Goal: Navigation & Orientation: Find specific page/section

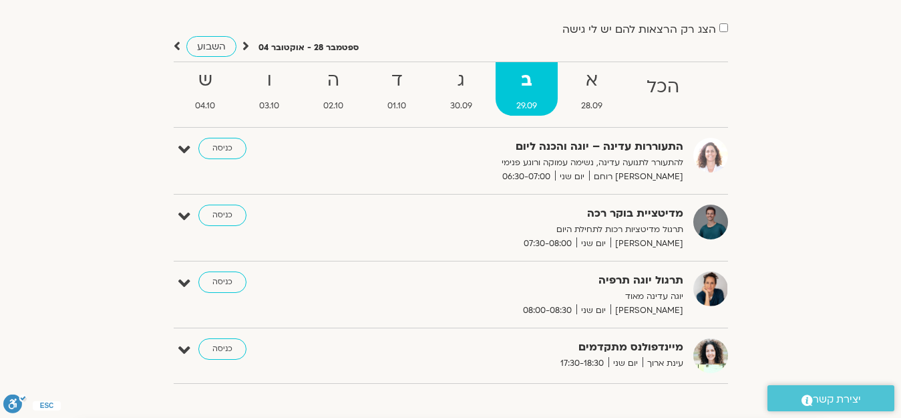
scroll to position [67, 0]
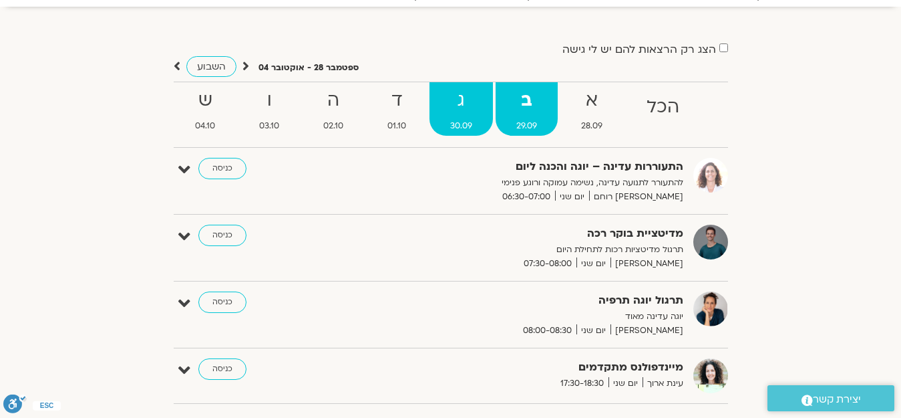
click at [460, 102] on strong "ג" at bounding box center [461, 101] width 63 height 30
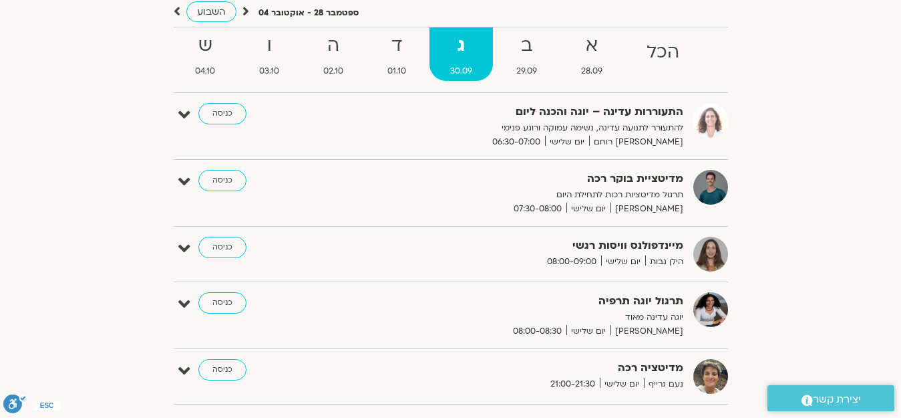
scroll to position [0, 0]
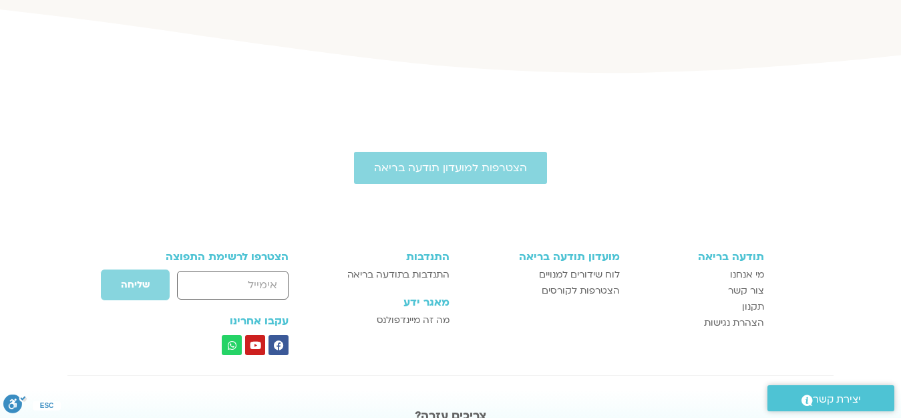
scroll to position [1336, 0]
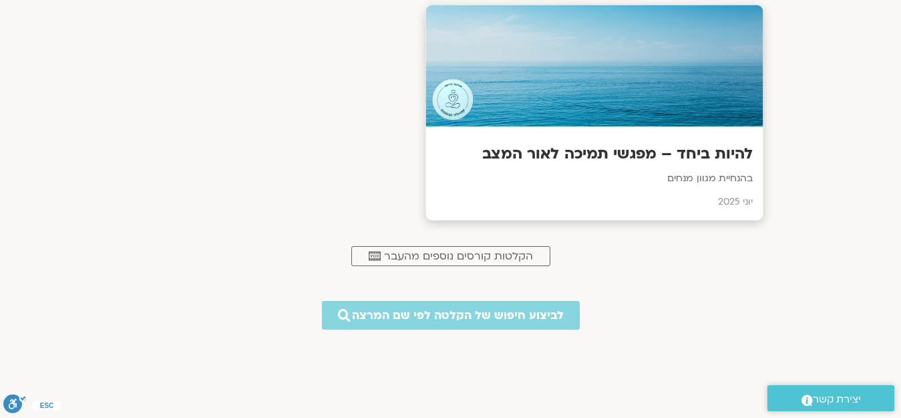
scroll to position [668, 0]
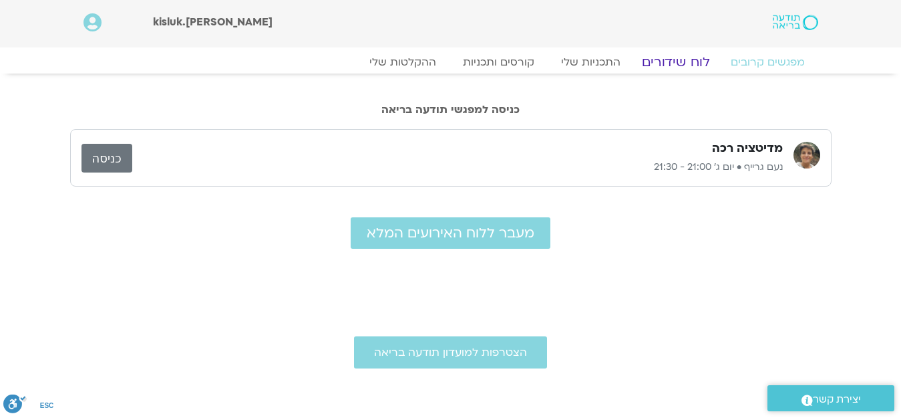
click at [670, 59] on link "לוח שידורים" at bounding box center [675, 62] width 100 height 16
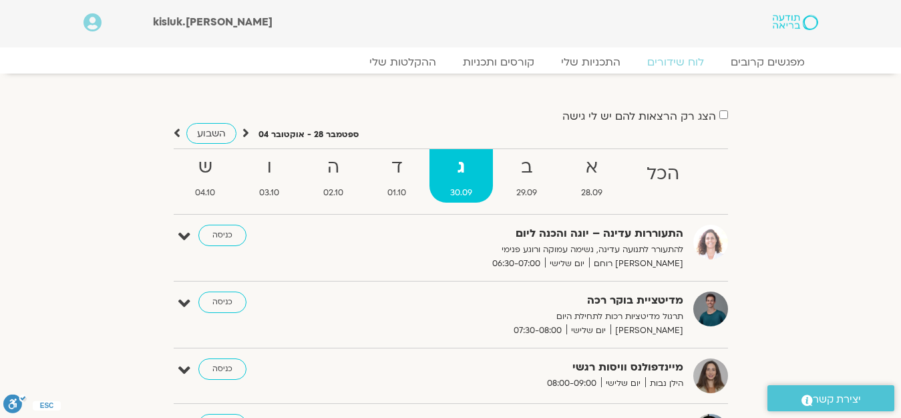
click at [88, 20] on icon at bounding box center [93, 22] width 18 height 19
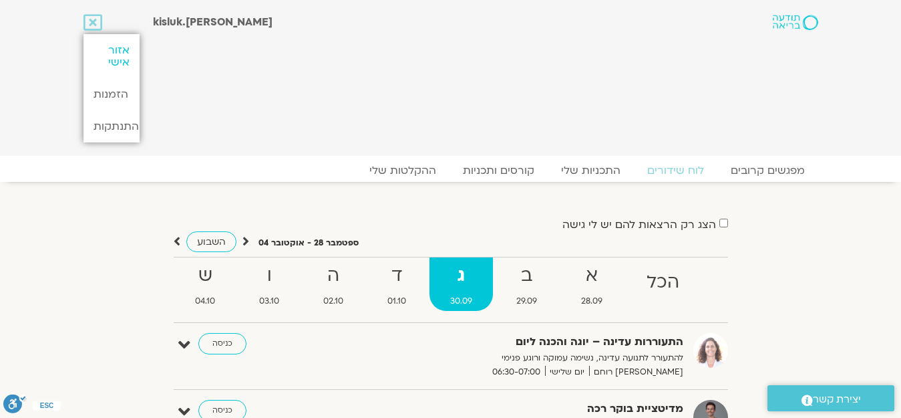
click at [118, 53] on link "אזור אישי" at bounding box center [112, 56] width 56 height 44
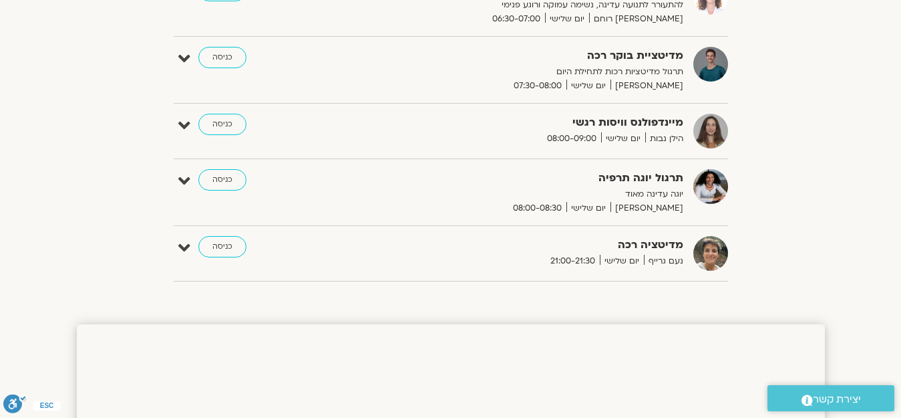
scroll to position [67, 0]
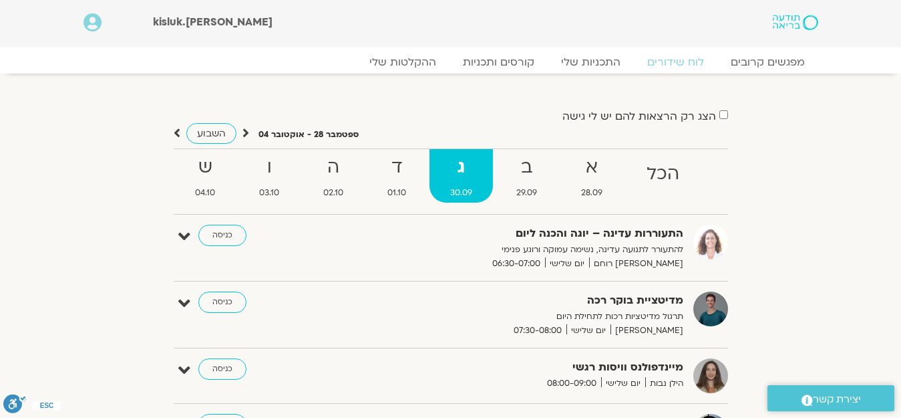
click at [793, 26] on img at bounding box center [795, 22] width 45 height 15
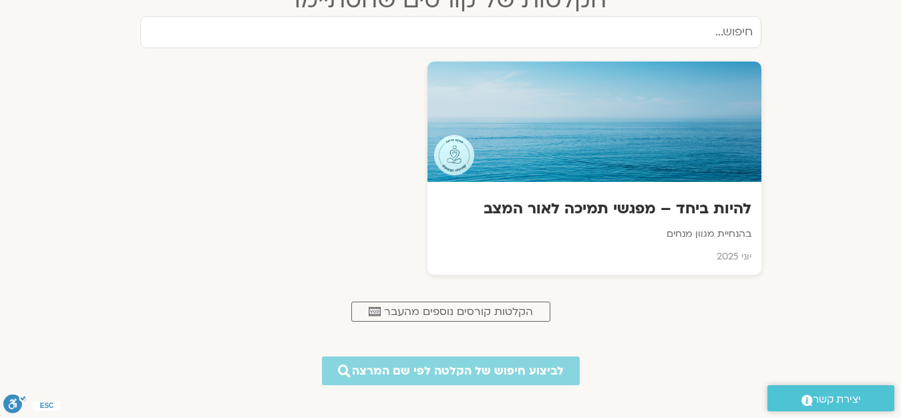
scroll to position [601, 0]
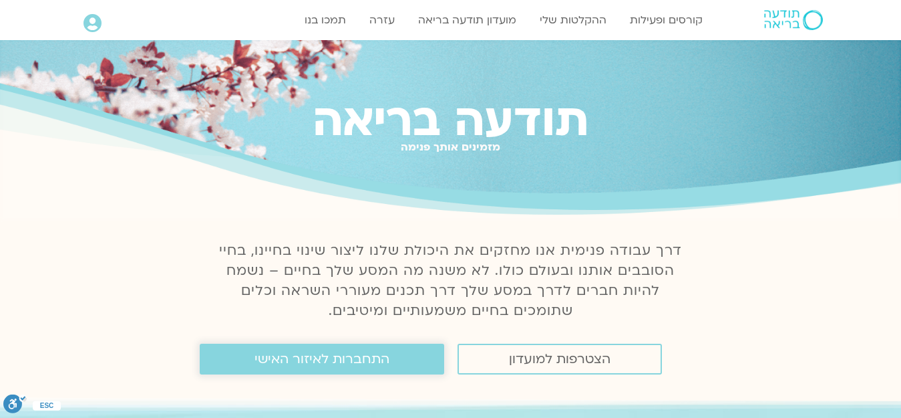
click at [335, 363] on span "התחברות לאיזור האישי" at bounding box center [322, 358] width 135 height 15
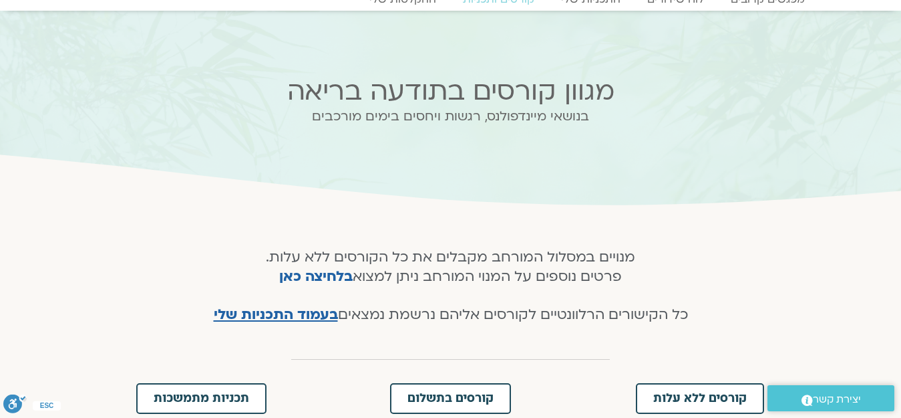
scroll to position [67, 0]
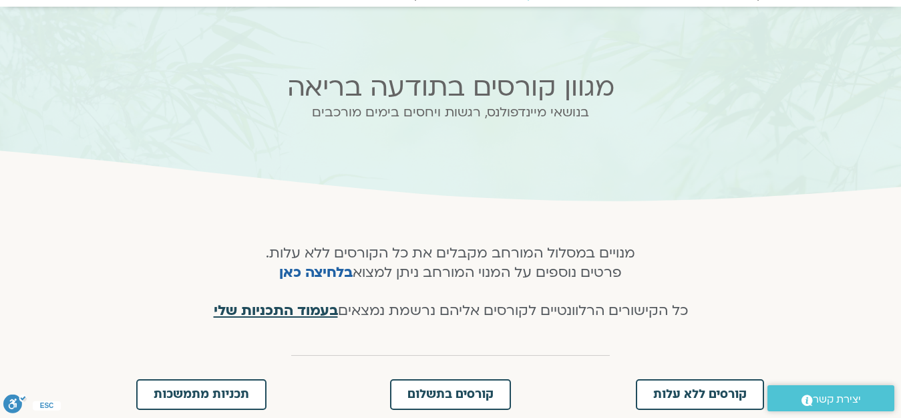
click at [269, 313] on span "בעמוד התכניות שלי" at bounding box center [276, 310] width 124 height 19
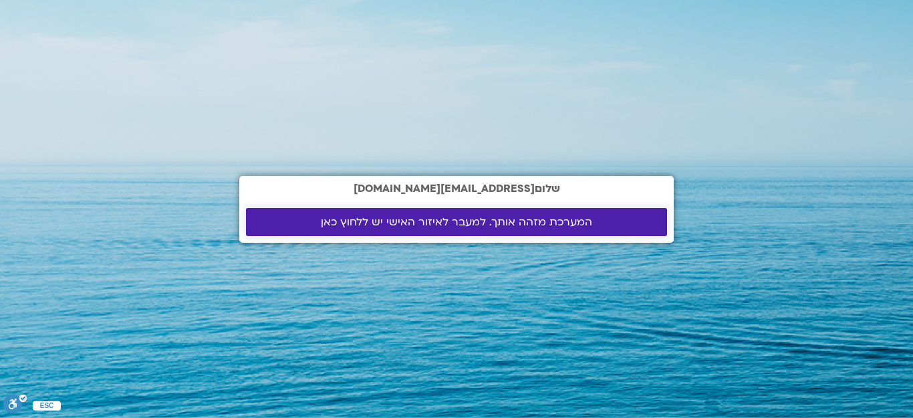
click at [459, 221] on span "המערכת מזהה אותך. למעבר לאיזור האישי יש ללחוץ כאן" at bounding box center [456, 222] width 271 height 12
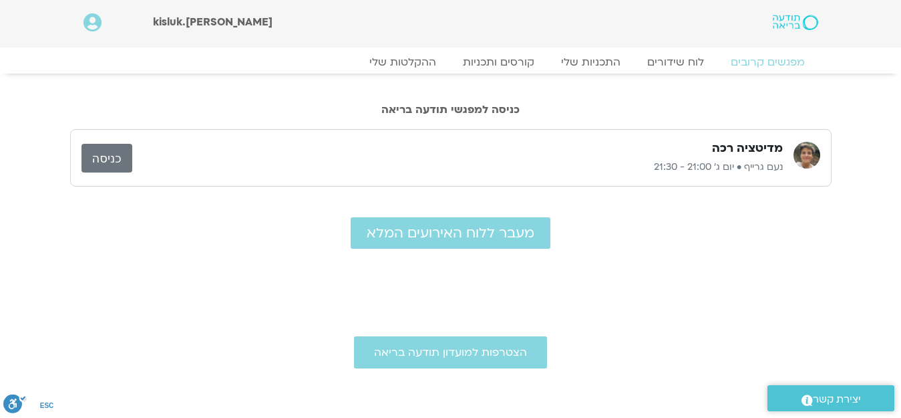
drag, startPoint x: 484, startPoint y: 79, endPoint x: 459, endPoint y: 72, distance: 25.6
click at [470, 79] on div "כניסה למפגשי תודעה בריאה" at bounding box center [451, 98] width 762 height 49
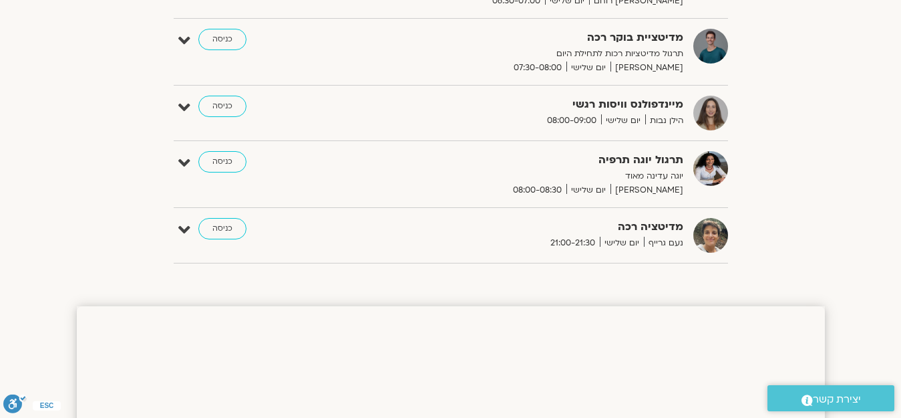
scroll to position [267, 0]
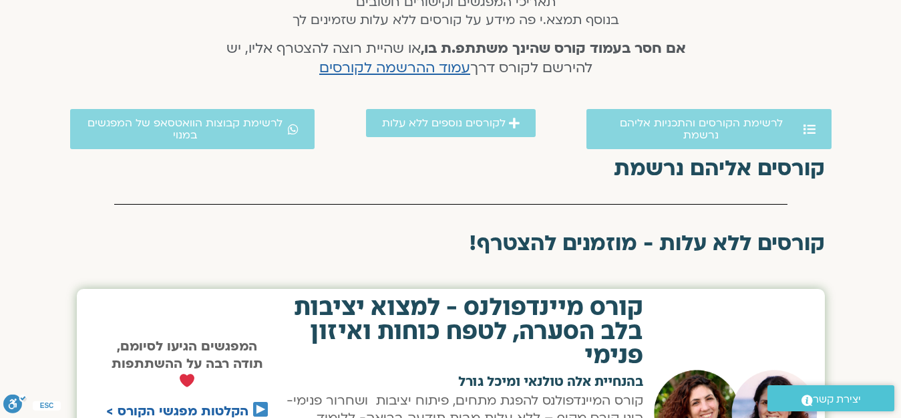
scroll to position [334, 0]
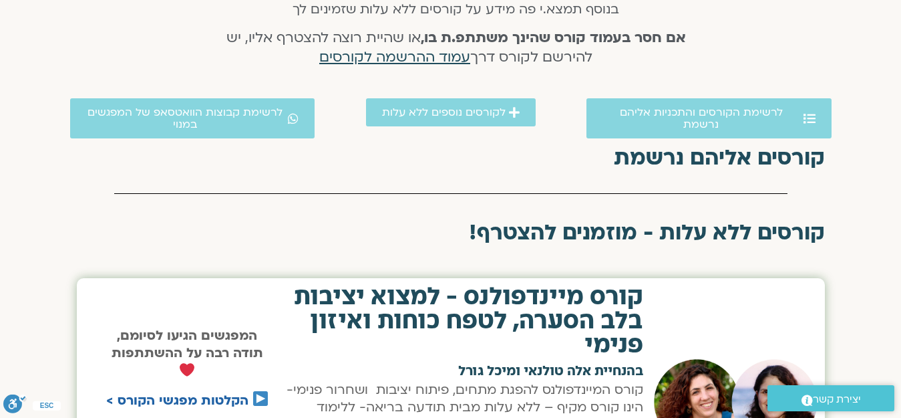
click at [402, 56] on span "עמוד ההרשמה לקורסים" at bounding box center [394, 56] width 151 height 19
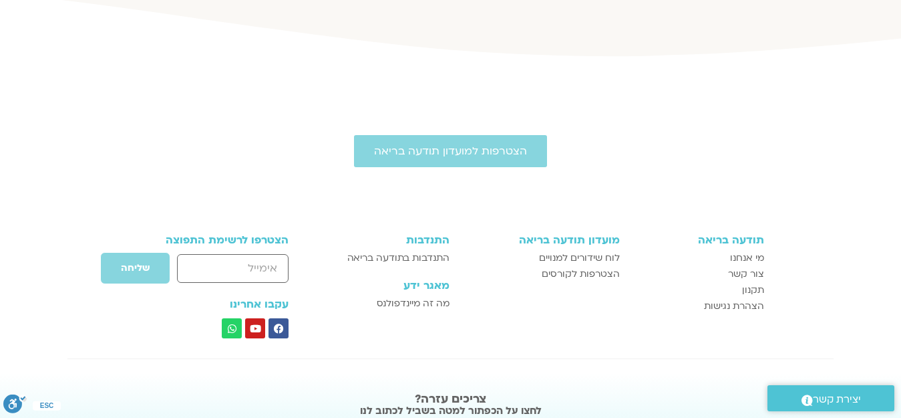
scroll to position [1270, 0]
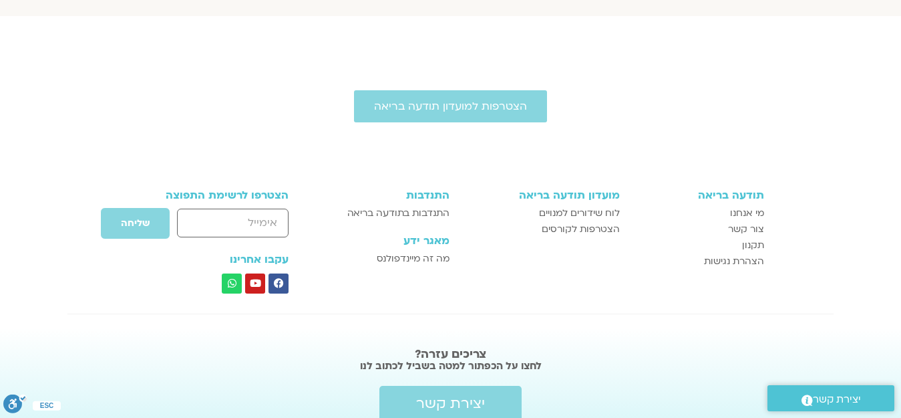
scroll to position [1831, 0]
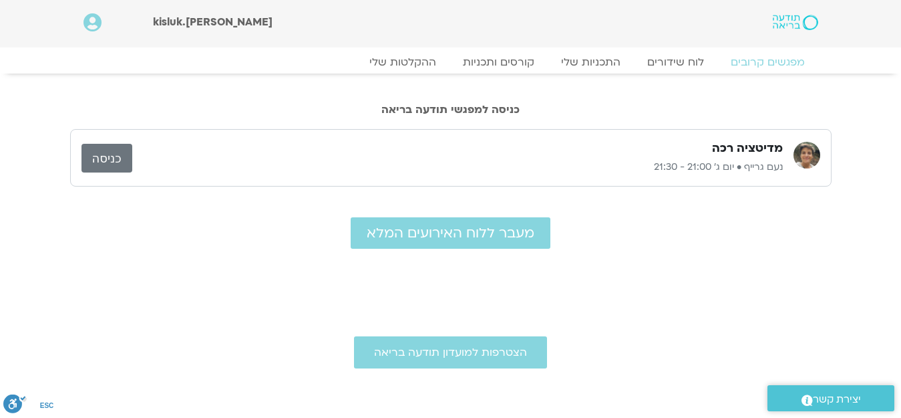
click at [98, 157] on link "כניסה" at bounding box center [107, 158] width 51 height 29
